Goal: Task Accomplishment & Management: Use online tool/utility

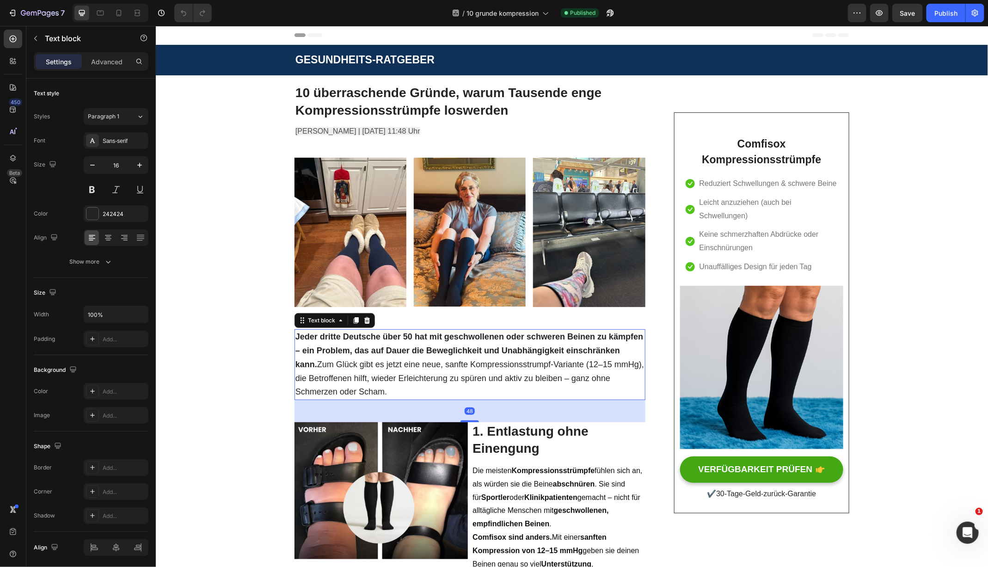
click at [405, 350] on strong "Jeder dritte Deutsche über 50 hat mit geschwollenen oder schweren Beinen zu käm…" at bounding box center [469, 349] width 348 height 37
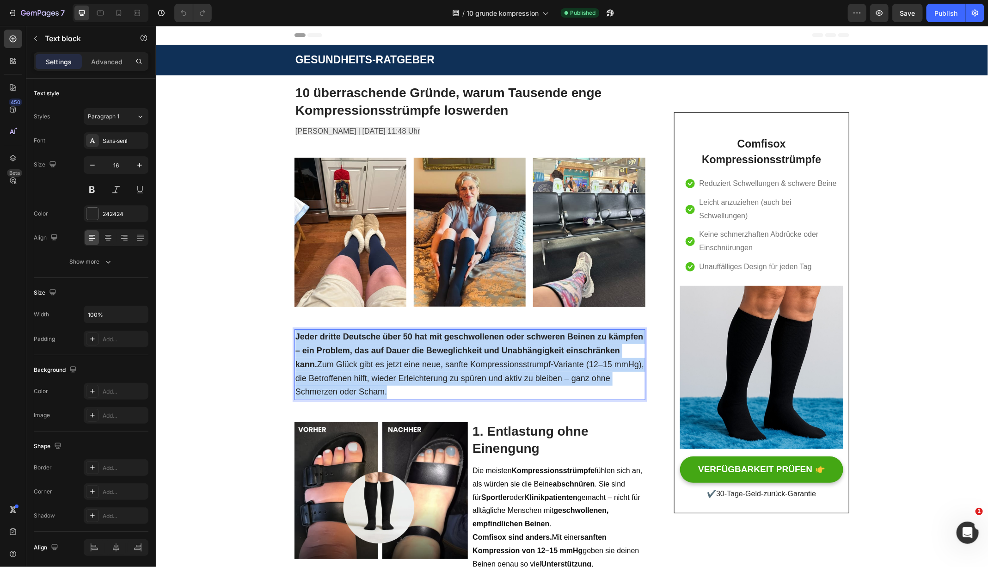
click at [405, 350] on strong "Jeder dritte Deutsche über 50 hat mit geschwollenen oder schweren Beinen zu käm…" at bounding box center [469, 349] width 348 height 37
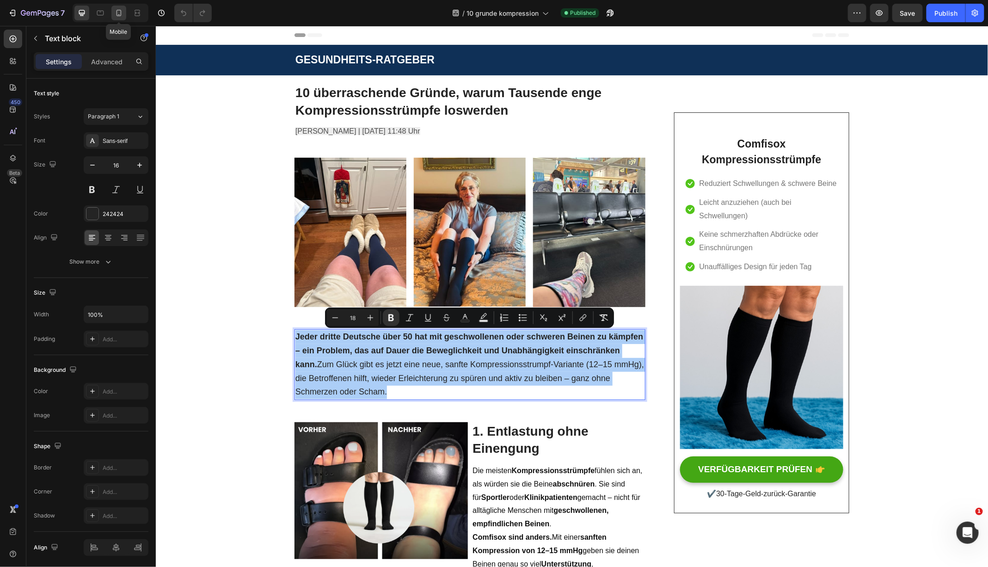
click at [122, 12] on icon at bounding box center [118, 12] width 9 height 9
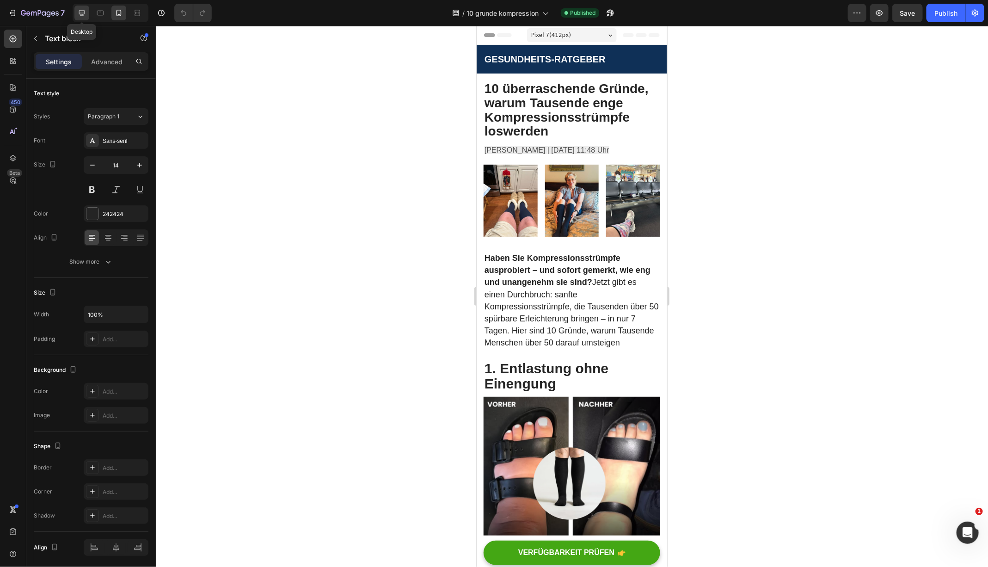
click at [83, 12] on icon at bounding box center [81, 12] width 9 height 9
type input "16"
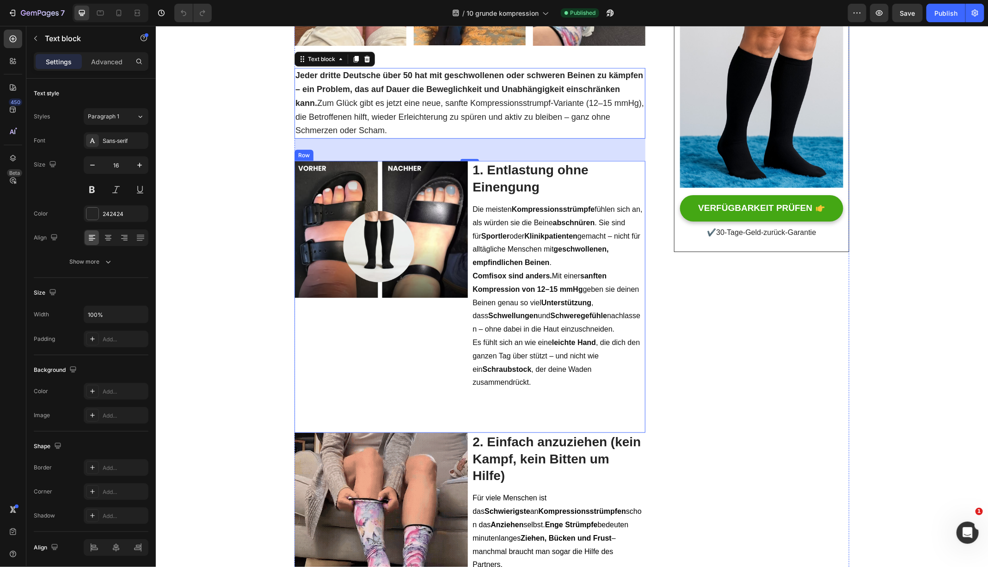
scroll to position [270, 0]
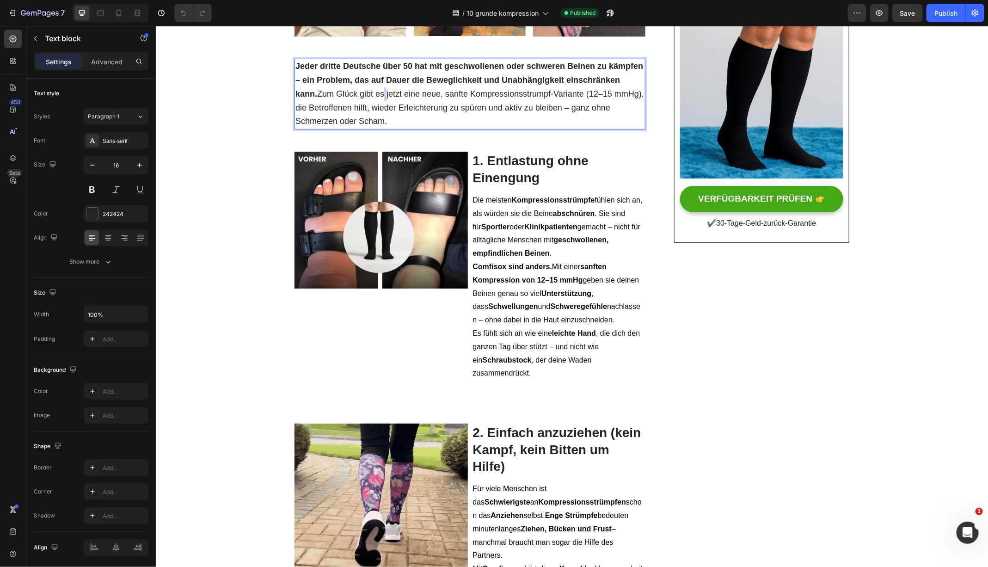
click at [362, 95] on span "Jeder dritte Deutsche über 50 hat mit geschwollenen oder schweren Beinen zu käm…" at bounding box center [469, 93] width 349 height 64
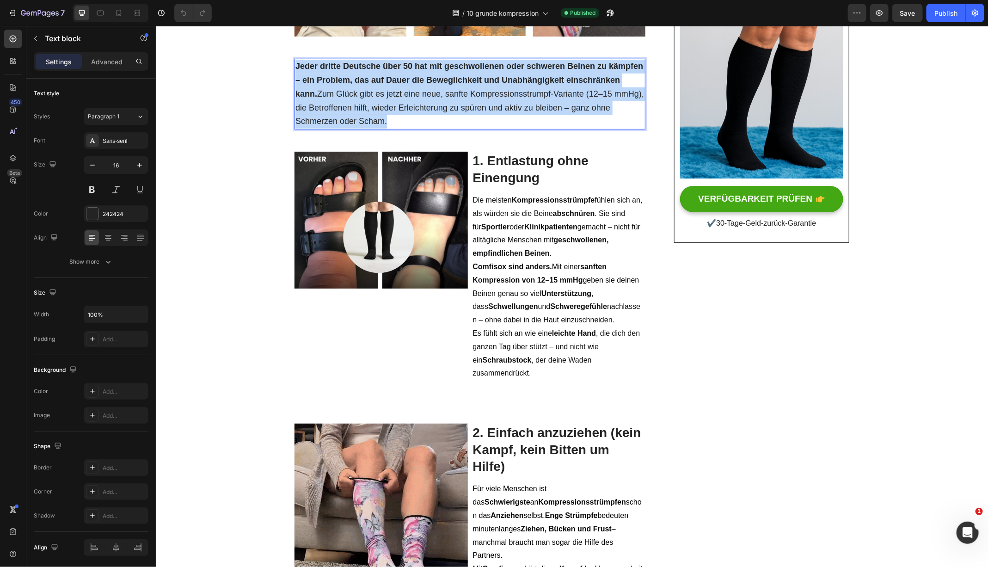
click at [362, 95] on span "Jeder dritte Deutsche über 50 hat mit geschwollenen oder schweren Beinen zu käm…" at bounding box center [469, 93] width 349 height 64
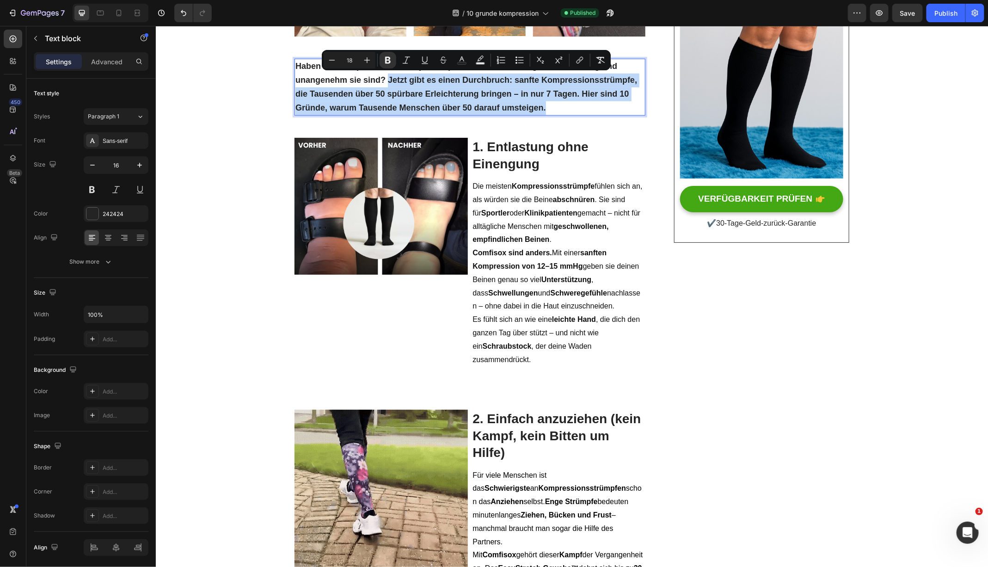
drag, startPoint x: 549, startPoint y: 107, endPoint x: 386, endPoint y: 80, distance: 165.0
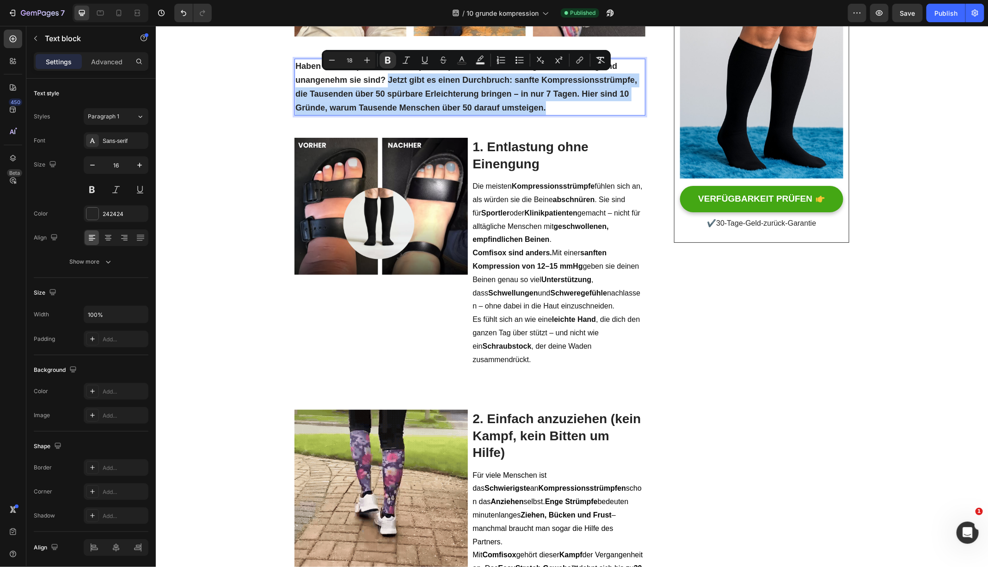
click at [386, 80] on p "Haben Sie Kompressionsstrümpfe ausprobiert – und sofort gemerkt, wie eng und un…" at bounding box center [469, 86] width 349 height 55
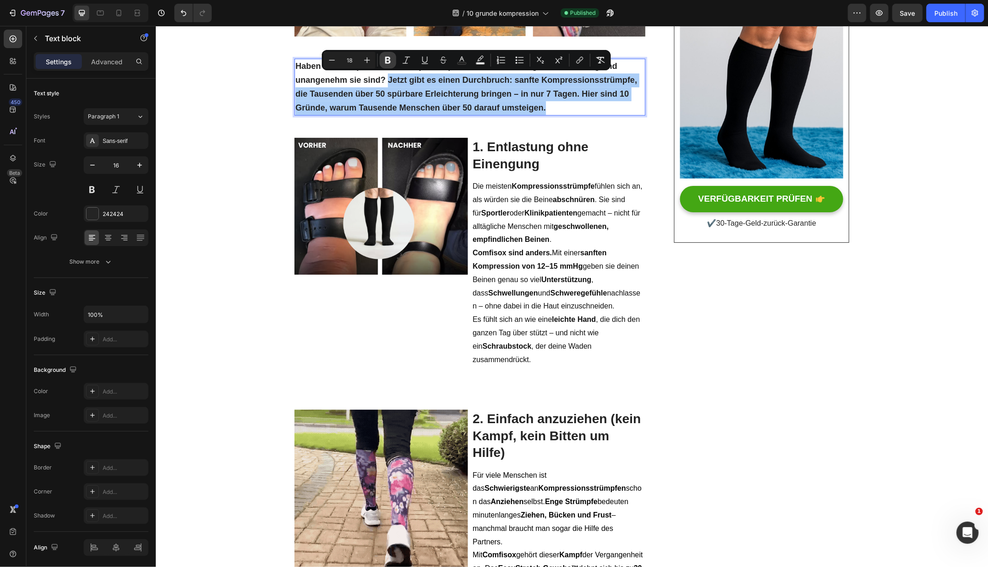
click at [387, 59] on icon "Editor contextual toolbar" at bounding box center [387, 59] width 9 height 9
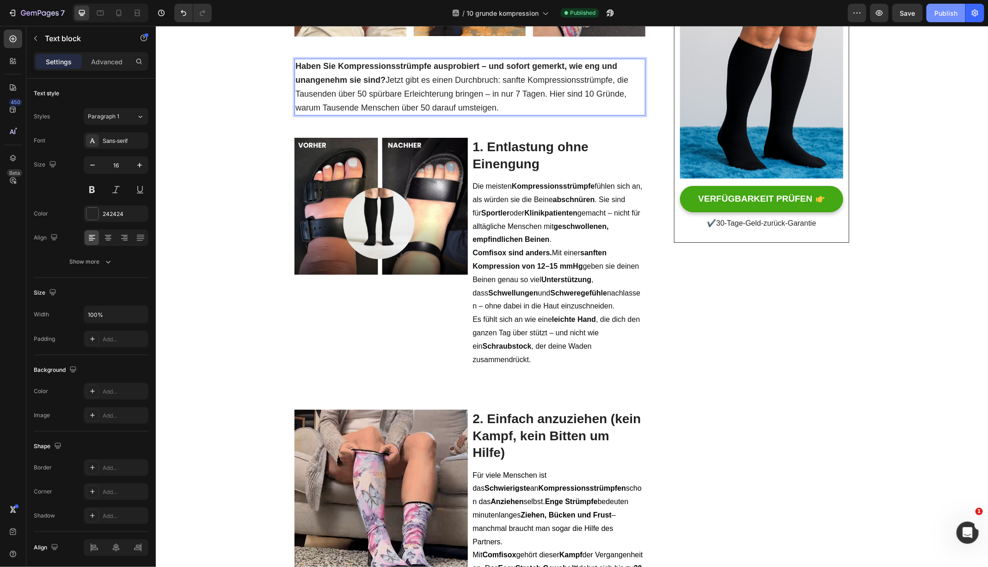
click at [942, 12] on div "Publish" at bounding box center [945, 13] width 23 height 10
